Goal: Information Seeking & Learning: Learn about a topic

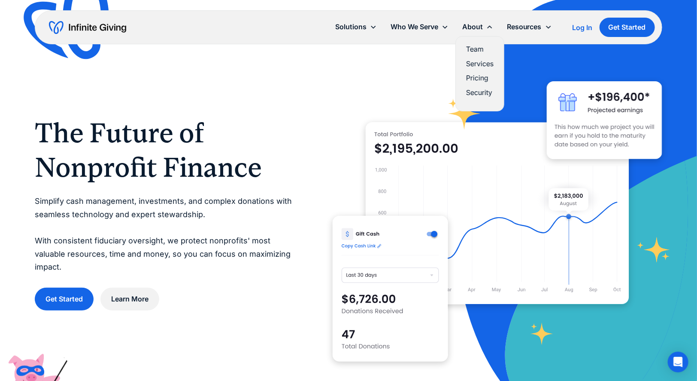
click at [471, 77] on link "Pricing" at bounding box center [479, 78] width 27 height 12
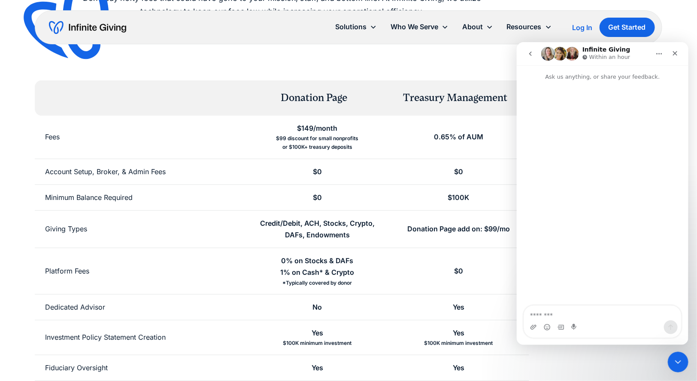
scroll to position [155, 0]
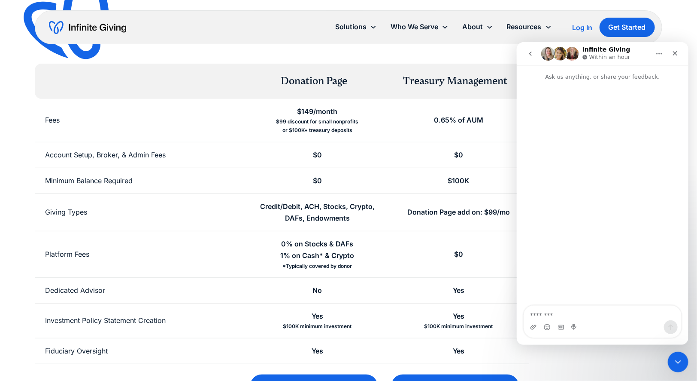
click at [420, 57] on div "Simple, transparent pricing Don't pay hefty fees that could have gone to your m…" at bounding box center [282, 167] width 495 height 479
click at [675, 54] on icon "Close" at bounding box center [675, 52] width 7 height 7
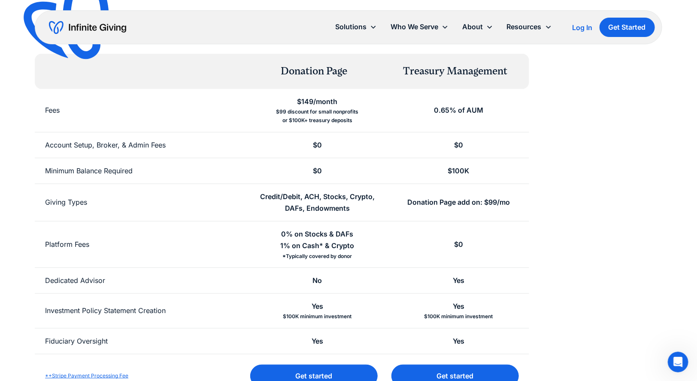
scroll to position [165, 0]
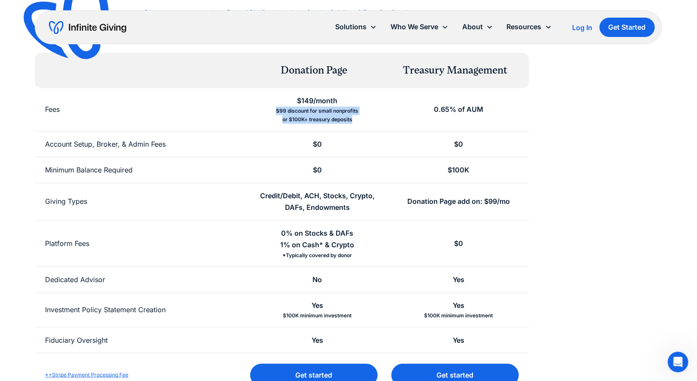
drag, startPoint x: 365, startPoint y: 120, endPoint x: 255, endPoint y: 111, distance: 111.2
click at [255, 111] on div "$149/month $99 discount for small nonprofits or $100K+ treasury deposits" at bounding box center [317, 109] width 141 height 43
drag, startPoint x: 373, startPoint y: 110, endPoint x: 262, endPoint y: 113, distance: 110.9
click at [262, 114] on div "$149/month $99 discount for small nonprofits or $100K+ treasury deposits" at bounding box center [317, 109] width 141 height 43
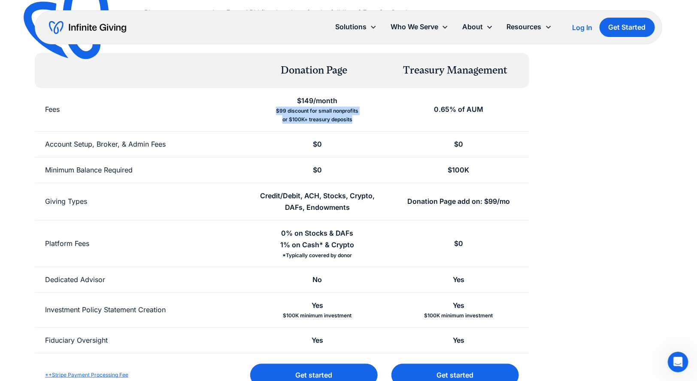
drag, startPoint x: 362, startPoint y: 119, endPoint x: 253, endPoint y: 113, distance: 109.2
click at [253, 113] on div "$149/month $99 discount for small nonprofits or $100K+ treasury deposits" at bounding box center [317, 109] width 141 height 43
click at [501, 201] on div "Donation Page add on: $99/mo" at bounding box center [459, 201] width 103 height 12
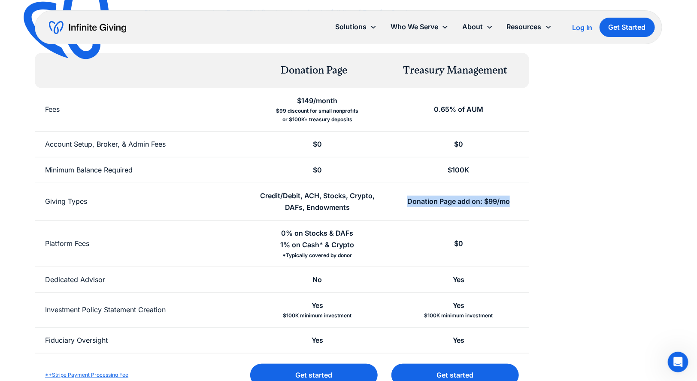
drag, startPoint x: 501, startPoint y: 201, endPoint x: 411, endPoint y: 200, distance: 90.2
click at [410, 200] on div "Donation Page add on: $99/mo" at bounding box center [459, 201] width 103 height 12
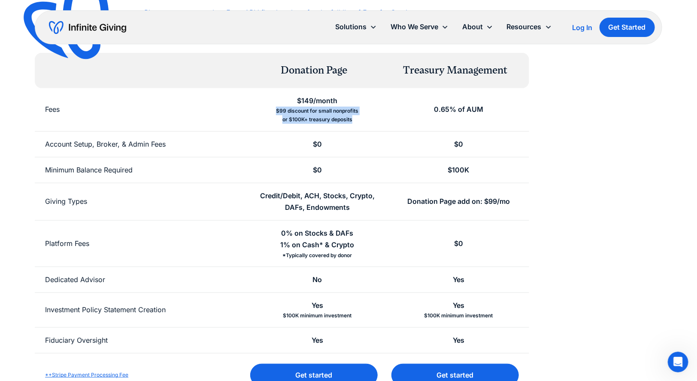
drag, startPoint x: 358, startPoint y: 121, endPoint x: 274, endPoint y: 109, distance: 85.5
click at [273, 109] on div "$149/month $99 discount for small nonprofits or $100K+ treasury deposits" at bounding box center [317, 109] width 141 height 43
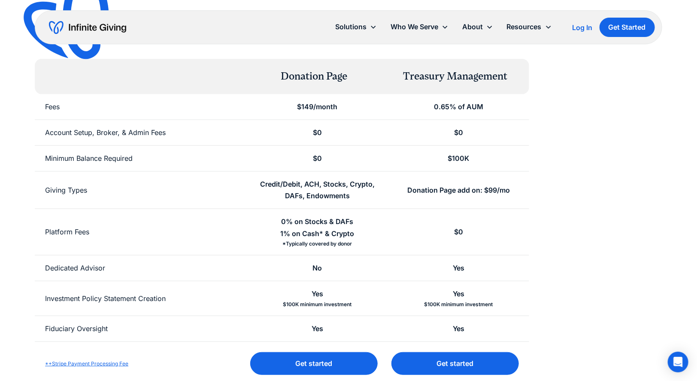
scroll to position [165, 0]
